Goal: Task Accomplishment & Management: Manage account settings

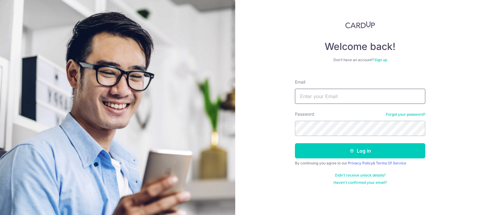
type input "[EMAIL_ADDRESS][DOMAIN_NAME]"
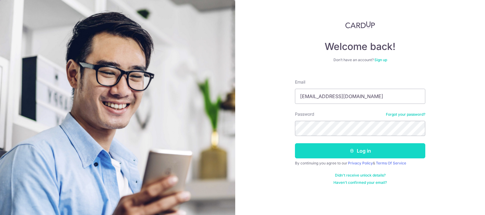
click at [358, 149] on button "Log in" at bounding box center [360, 150] width 130 height 15
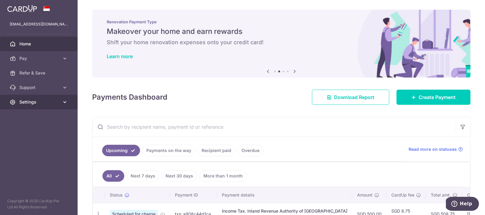
click at [64, 104] on icon at bounding box center [65, 102] width 6 height 6
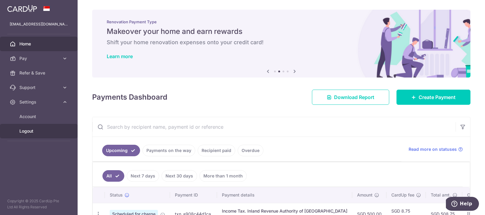
click at [28, 132] on span "Logout" at bounding box center [39, 131] width 40 height 6
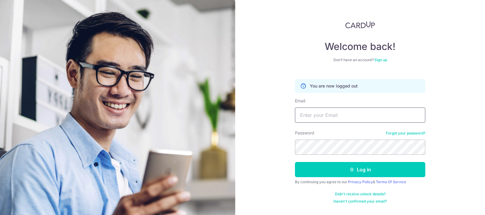
type input "[EMAIL_ADDRESS][DOMAIN_NAME]"
click at [360, 170] on button "Log in" at bounding box center [360, 169] width 130 height 15
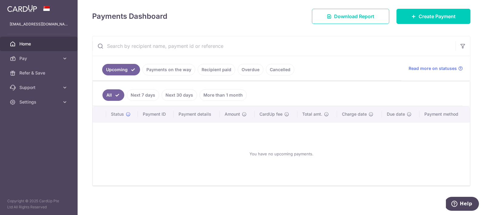
scroll to position [81, 0]
